Goal: Information Seeking & Learning: Learn about a topic

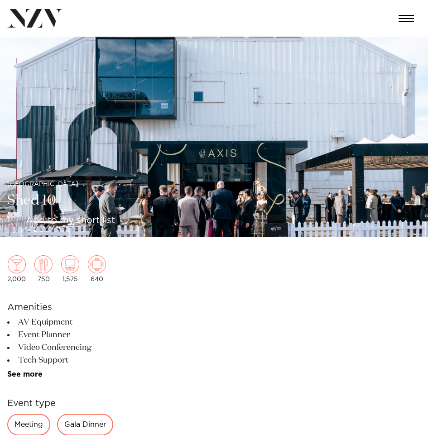
click at [272, 180] on img at bounding box center [214, 137] width 428 height 201
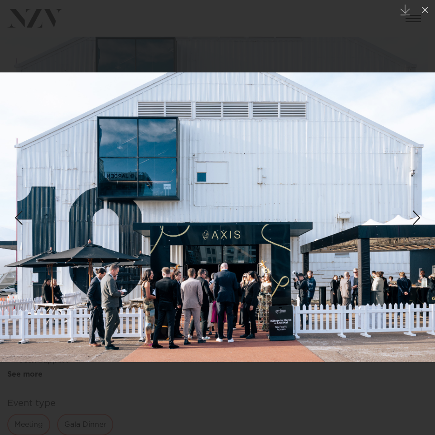
click at [413, 213] on div "Next slide" at bounding box center [416, 217] width 12 height 17
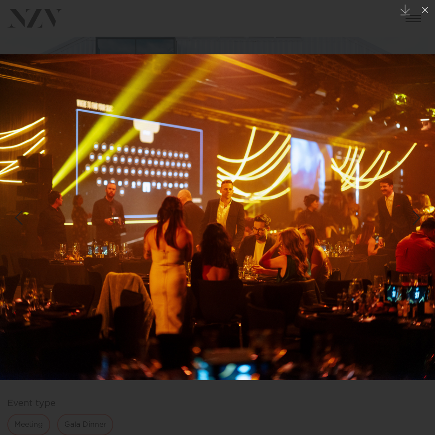
click at [413, 213] on div "Next slide" at bounding box center [416, 217] width 12 height 17
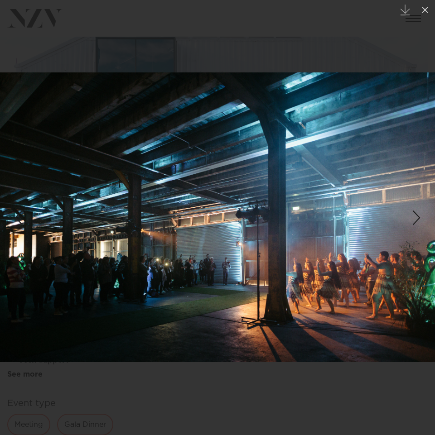
click at [413, 213] on div "Next slide" at bounding box center [416, 217] width 12 height 17
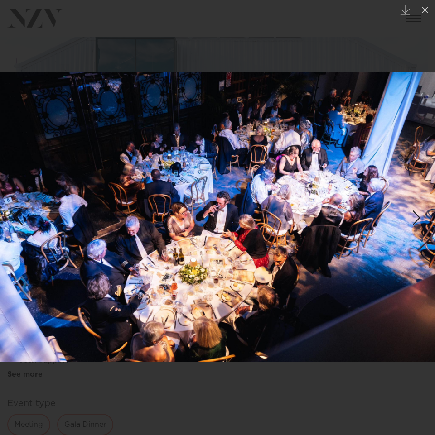
click at [413, 213] on div "Next slide" at bounding box center [416, 217] width 12 height 17
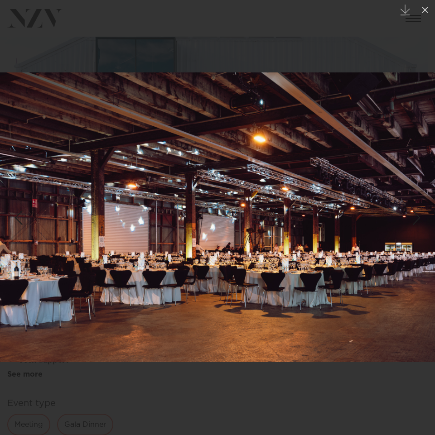
click at [413, 213] on div "Next slide" at bounding box center [416, 217] width 12 height 17
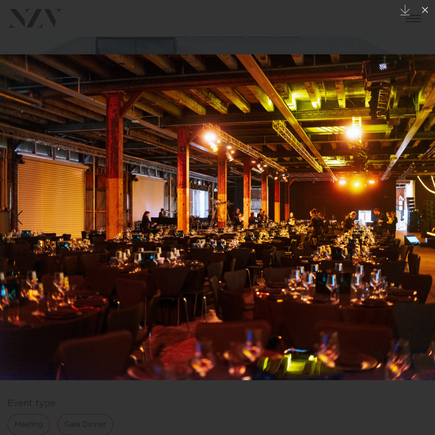
click at [413, 213] on div "Next slide" at bounding box center [416, 217] width 12 height 17
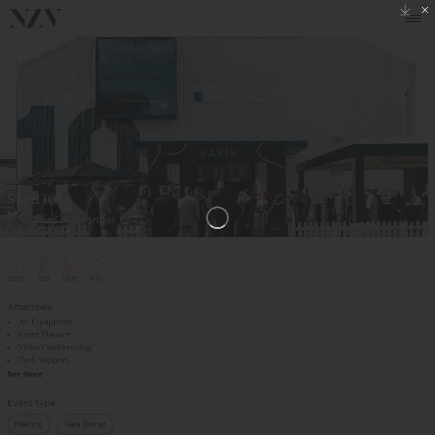
click at [342, 331] on div at bounding box center [217, 217] width 435 height 435
